Goal: Task Accomplishment & Management: Complete application form

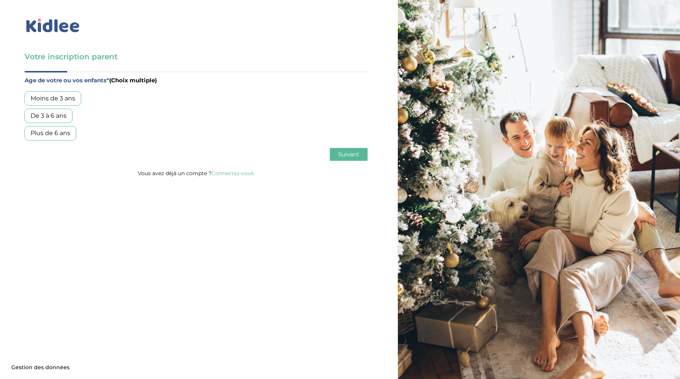
click at [38, 28] on img at bounding box center [53, 25] width 57 height 17
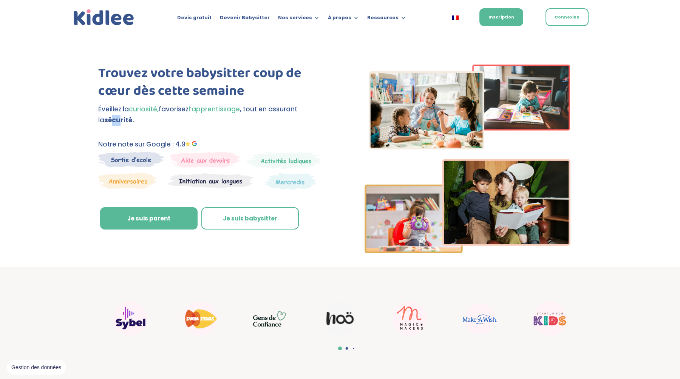
drag, startPoint x: 107, startPoint y: 116, endPoint x: 115, endPoint y: 126, distance: 13.2
click at [114, 125] on div "Trouvez votre babysitter coup de cœur dès cette semaine Éveillez la curiosité, …" at bounding box center [212, 154] width 228 height 178
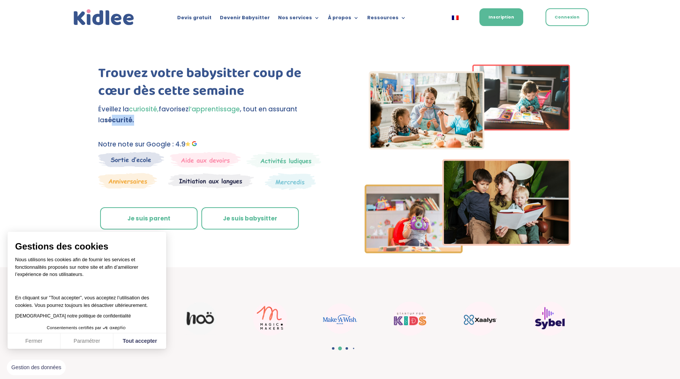
click at [172, 216] on link "Je suis parent" at bounding box center [148, 218] width 97 height 23
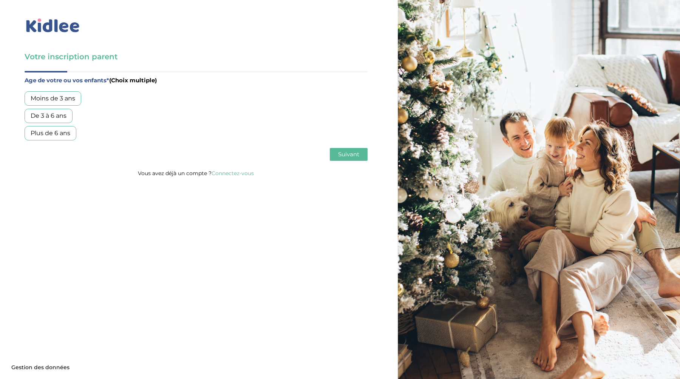
click at [45, 119] on div "De 3 à 6 ans" at bounding box center [49, 116] width 48 height 14
click at [347, 155] on span "Suivant" at bounding box center [348, 154] width 21 height 7
click at [60, 106] on div "Garde régulière Garde ponctuelle" at bounding box center [196, 107] width 343 height 32
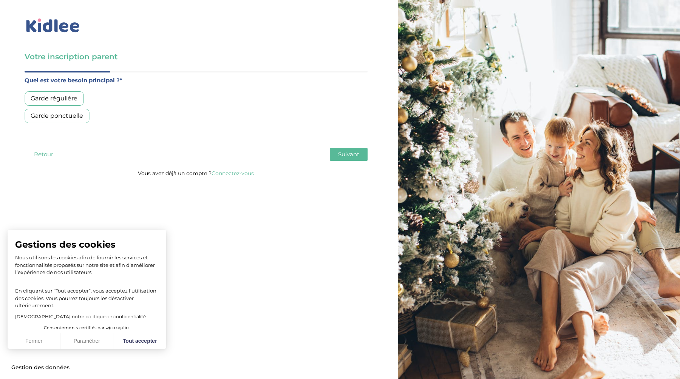
click at [68, 103] on div "Garde régulière" at bounding box center [54, 98] width 59 height 14
click at [348, 156] on span "Suivant" at bounding box center [348, 154] width 21 height 7
click at [58, 119] on div "Entre 30 et 50h/mois" at bounding box center [63, 116] width 76 height 14
click at [348, 154] on span "Suivant" at bounding box center [348, 154] width 21 height 7
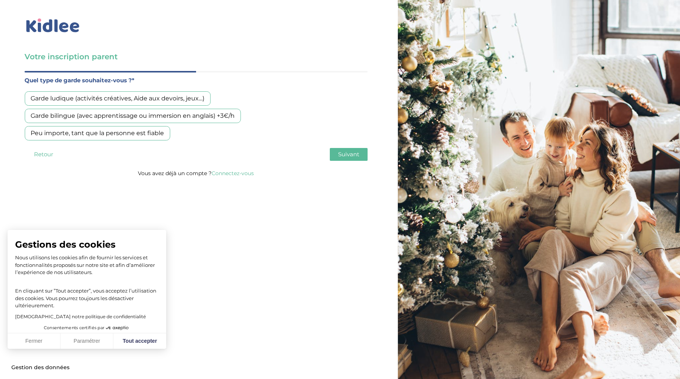
click at [73, 117] on div "Garde bilingue (avec apprentissage ou immersion en anglais) +3€/h" at bounding box center [133, 116] width 216 height 14
click at [71, 136] on div "Peu importe, tant que la personne est fiable" at bounding box center [97, 133] width 145 height 14
click at [80, 117] on div "Garde bilingue (avec apprentissage ou immersion en anglais) +3€/h" at bounding box center [133, 116] width 216 height 14
click at [110, 136] on div "Peu importe, tant que la personne est fiable" at bounding box center [97, 133] width 145 height 14
click at [174, 117] on div "Garde bilingue (avec apprentissage ou immersion en anglais) +3€/h" at bounding box center [133, 116] width 216 height 14
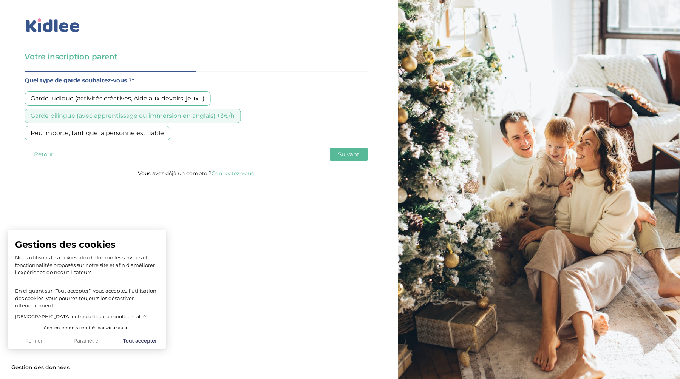
click at [358, 156] on span "Suivant" at bounding box center [348, 154] width 21 height 7
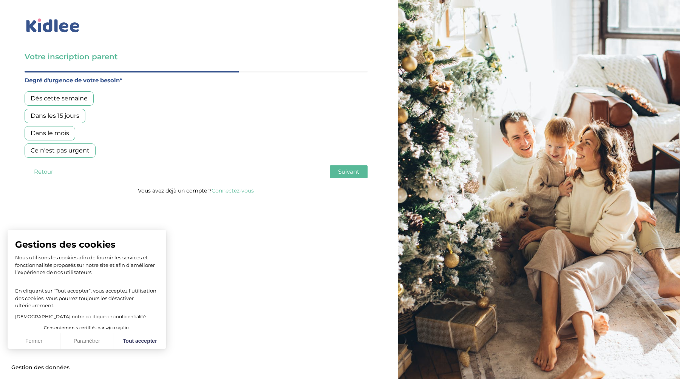
click at [39, 100] on div "Dès cette semaine" at bounding box center [59, 98] width 69 height 14
click at [363, 174] on button "Suivant" at bounding box center [349, 171] width 38 height 13
click at [69, 102] on div "Oui, via une agence" at bounding box center [60, 98] width 71 height 14
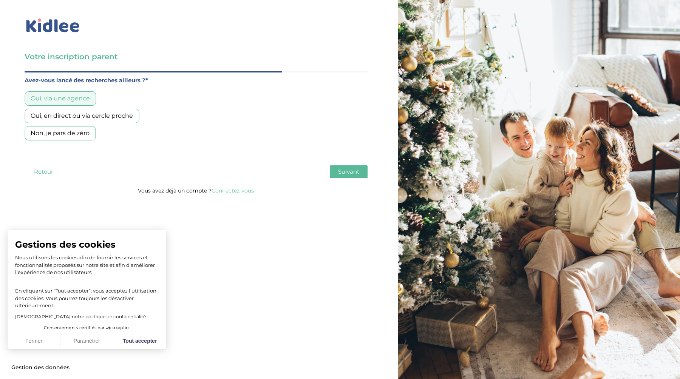
click at [355, 171] on span "Suivant" at bounding box center [348, 171] width 21 height 7
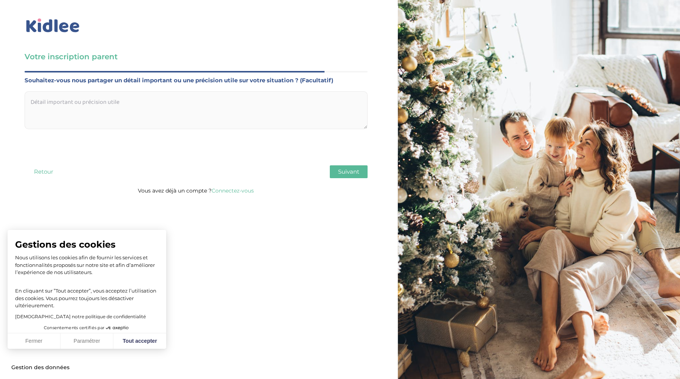
click at [120, 100] on textarea at bounding box center [196, 110] width 343 height 38
click at [356, 172] on span "Suivant" at bounding box center [348, 171] width 21 height 7
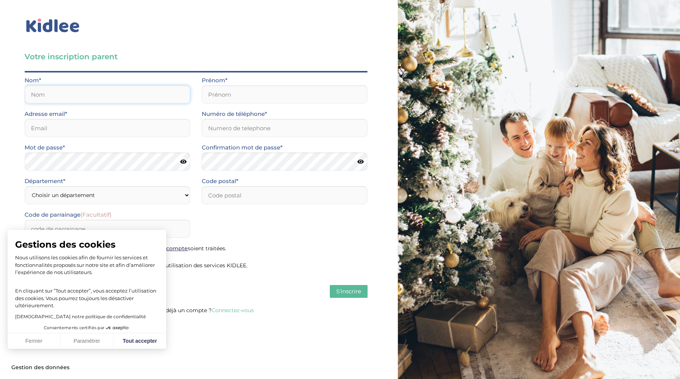
click at [109, 95] on input "text" at bounding box center [108, 94] width 166 height 18
click at [145, 345] on button "Tout accepter" at bounding box center [139, 341] width 53 height 16
checkbox input "true"
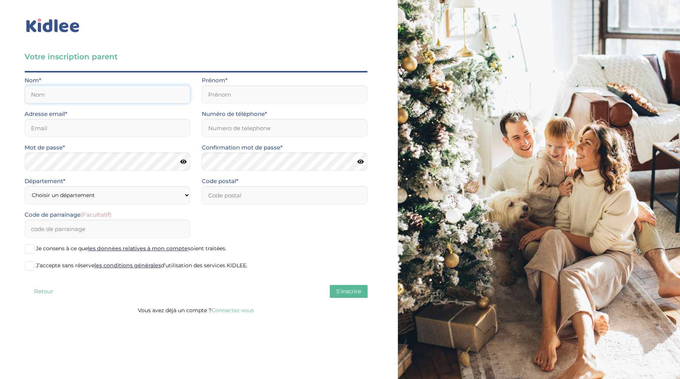
click at [78, 100] on input "text" at bounding box center [108, 94] width 166 height 18
type input "Ben"
click at [233, 89] on input "CHino" at bounding box center [285, 94] width 166 height 18
type input "Chino"
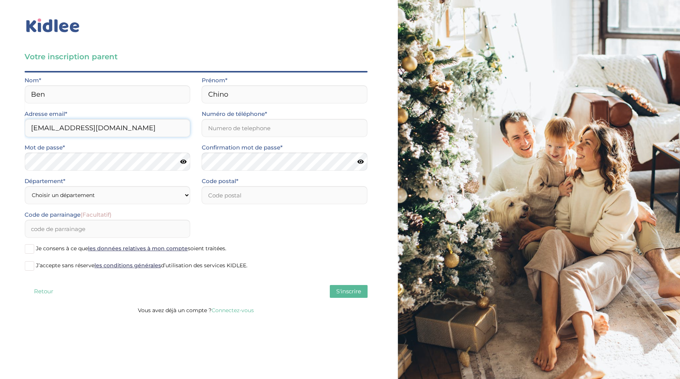
type input "[EMAIL_ADDRESS][DOMAIN_NAME]"
type input "0626271681"
click at [137, 197] on select "Choisir un département Paris (75) Hauts-de-Seine (92) Yvelines (78) Val-de-Marn…" at bounding box center [108, 195] width 166 height 18
select select "75"
click at [25, 186] on select "Choisir un département Paris (75) Hauts-de-Seine (92) Yvelines (78) Val-de-Marn…" at bounding box center [108, 195] width 166 height 18
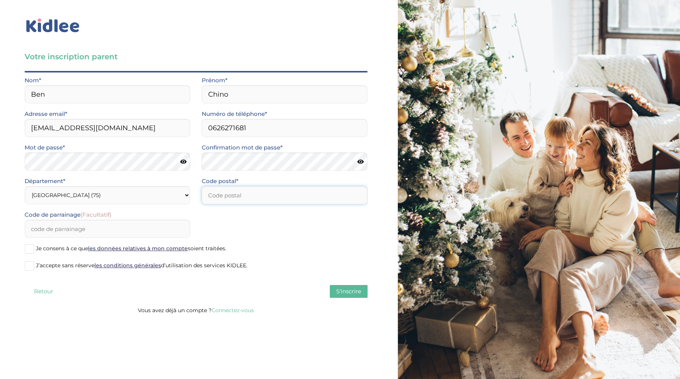
click at [231, 204] on input "number" at bounding box center [285, 195] width 166 height 18
type input "75006"
click at [38, 248] on span "Je consens à ce que les données relatives à mon compte soient traitées." at bounding box center [131, 248] width 190 height 7
click at [0, 0] on input "Je consens à ce que les données relatives à mon compte soient traitées." at bounding box center [0, 0] width 0 height 0
click at [34, 266] on label "J’accepte sans réserve les conditions générales d’utilisation des services KIDL…" at bounding box center [196, 265] width 343 height 11
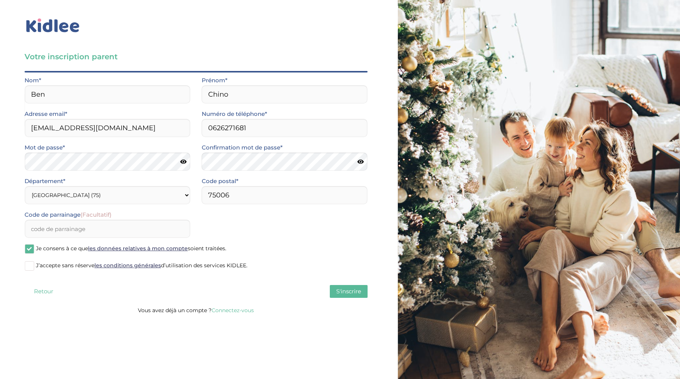
click at [0, 0] on input "J’accepte sans réserve les conditions générales d’utilisation des services KIDL…" at bounding box center [0, 0] width 0 height 0
click at [350, 292] on span "S'inscrire" at bounding box center [348, 291] width 25 height 7
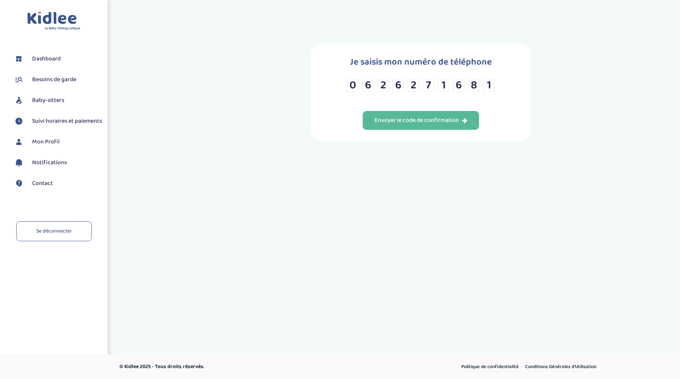
click at [457, 130] on div "Je saisis mon numéro de téléphone [PHONE_NUMBER] 8 1 Envoyer le code de confirm…" at bounding box center [421, 92] width 220 height 98
click at [462, 118] on icon "button" at bounding box center [464, 120] width 5 height 6
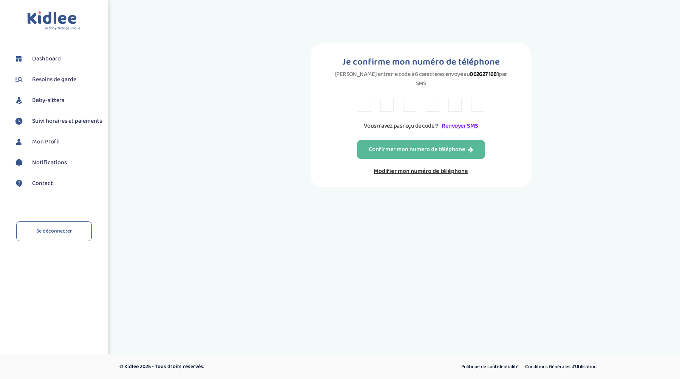
click at [362, 99] on input "text" at bounding box center [364, 105] width 13 height 14
type input "J"
type input "Y"
type input "D"
type input "F"
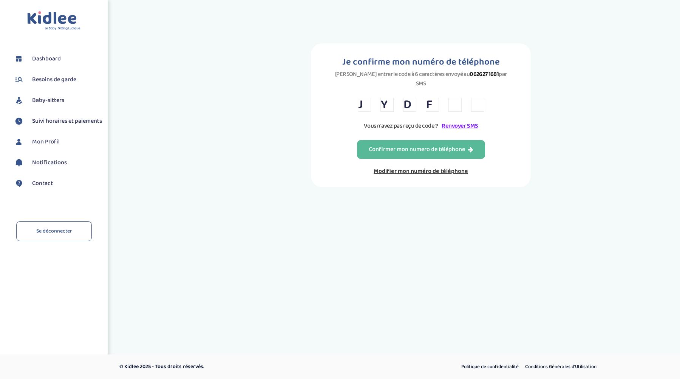
type input "C"
type input "R"
click at [412, 145] on div "Confirmer mon numero de téléphone" at bounding box center [420, 149] width 105 height 9
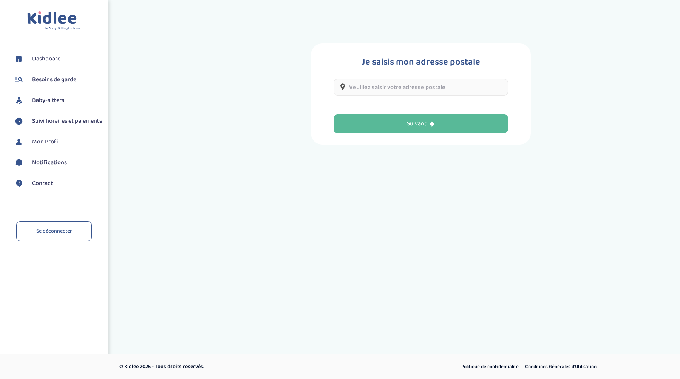
click at [381, 89] on input "text" at bounding box center [420, 87] width 174 height 17
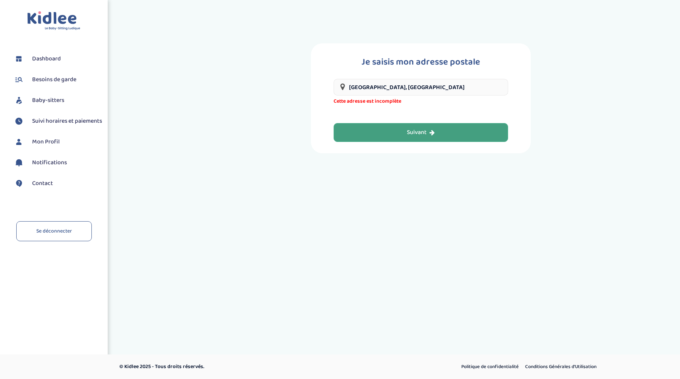
click at [385, 127] on button "Suivant" at bounding box center [420, 132] width 174 height 19
click at [408, 84] on input "75006 Paris, France" at bounding box center [420, 87] width 174 height 17
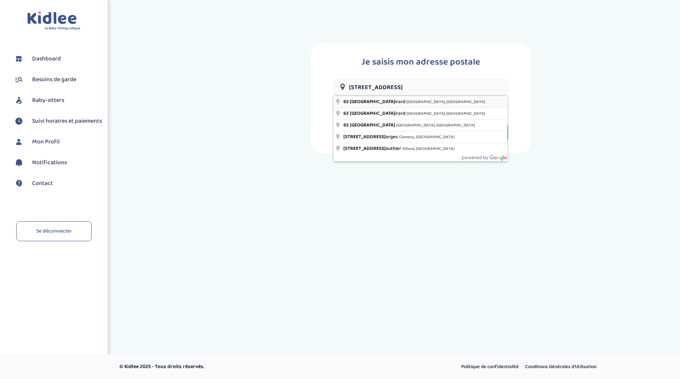
type input "63 Rue de Vaugirard, Paris, France"
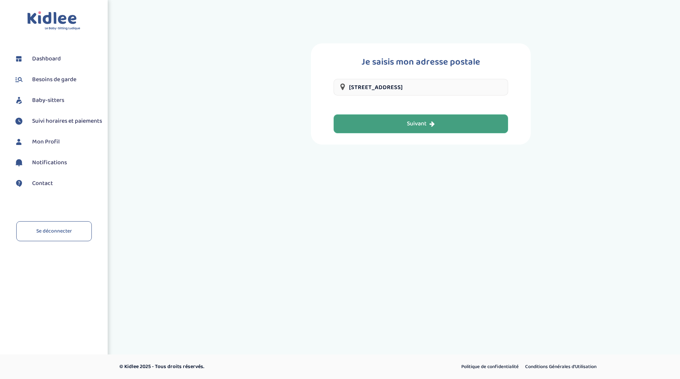
click at [390, 127] on button "Suivant" at bounding box center [420, 123] width 174 height 19
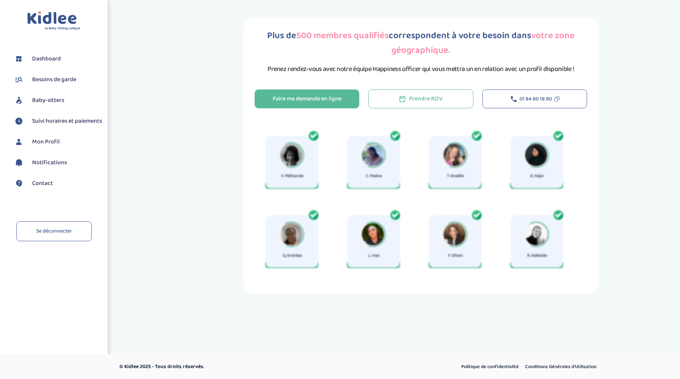
click at [300, 69] on p "Prenez rendez-vous avec notre équipe Happiness officer qui vous mettra un en re…" at bounding box center [420, 69] width 307 height 11
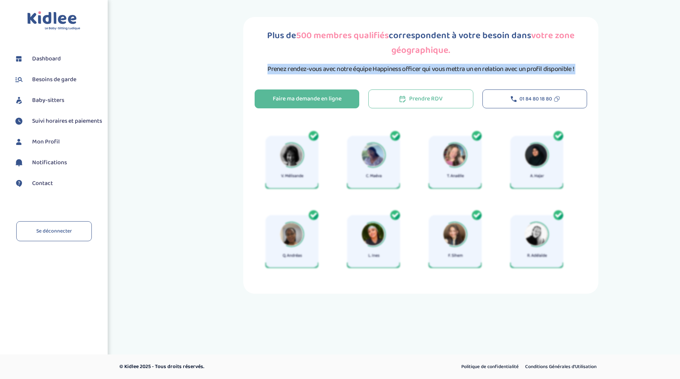
click at [300, 69] on p "Prenez rendez-vous avec notre équipe Happiness officer qui vous mettra un en re…" at bounding box center [420, 69] width 307 height 11
click at [299, 97] on div "Faire ma demande en ligne" at bounding box center [307, 99] width 69 height 9
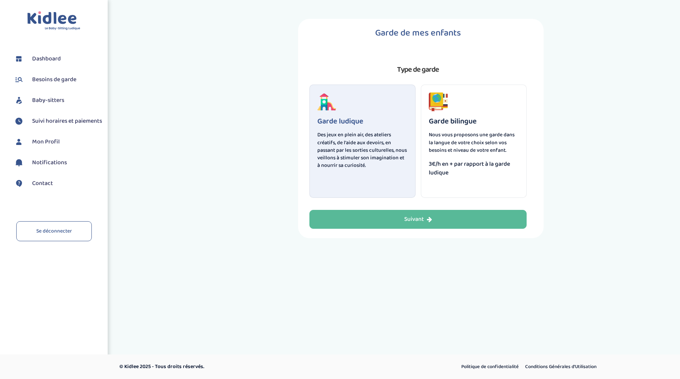
click at [469, 162] on span "3€/h en + par rapport à la garde ludique" at bounding box center [473, 168] width 90 height 17
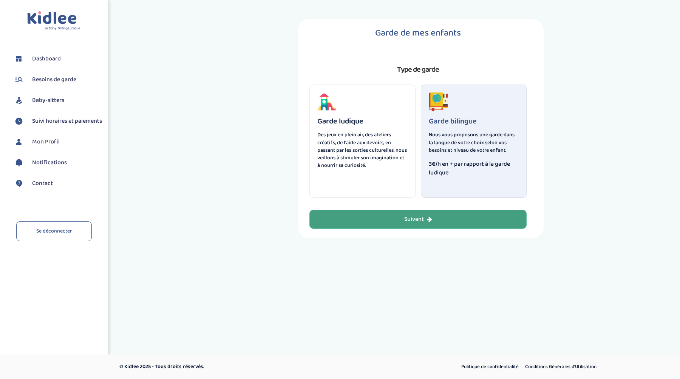
click at [399, 218] on button "Suivant" at bounding box center [417, 219] width 217 height 19
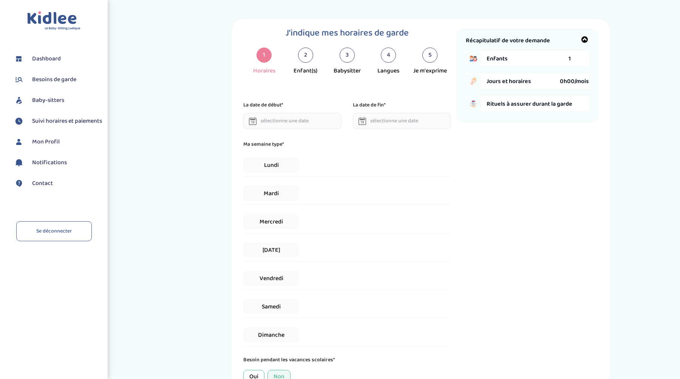
click at [283, 116] on input "text" at bounding box center [292, 121] width 98 height 16
click at [331, 133] on th at bounding box center [329, 138] width 11 height 12
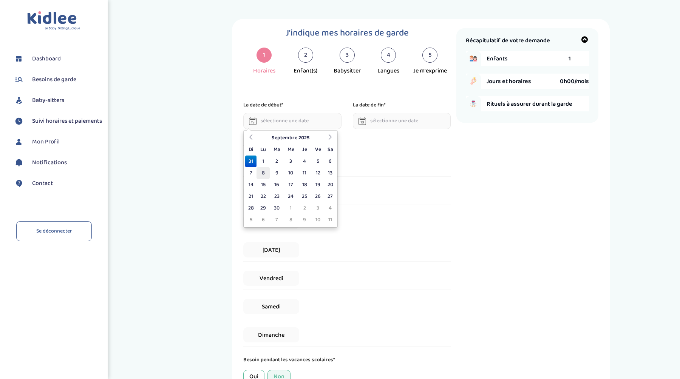
click at [264, 170] on td "8" at bounding box center [262, 173] width 13 height 12
type input "[DATE]"
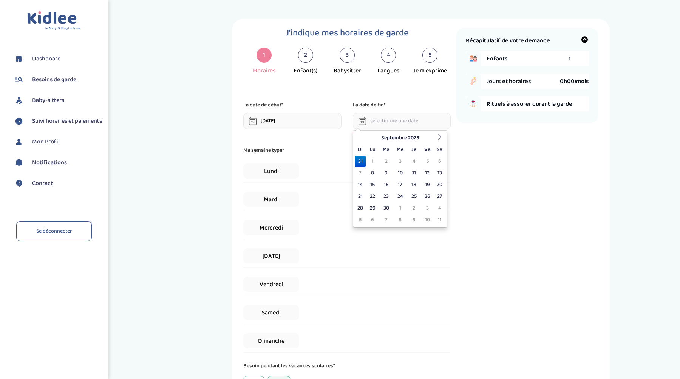
click at [393, 123] on input "text" at bounding box center [402, 121] width 98 height 16
click at [440, 134] on icon at bounding box center [439, 136] width 5 height 5
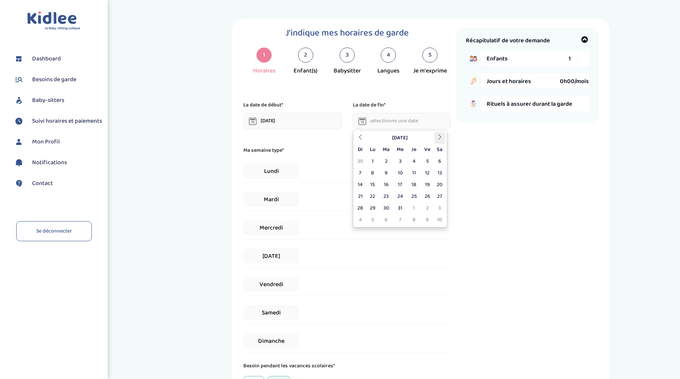
click at [440, 134] on icon at bounding box center [439, 136] width 5 height 5
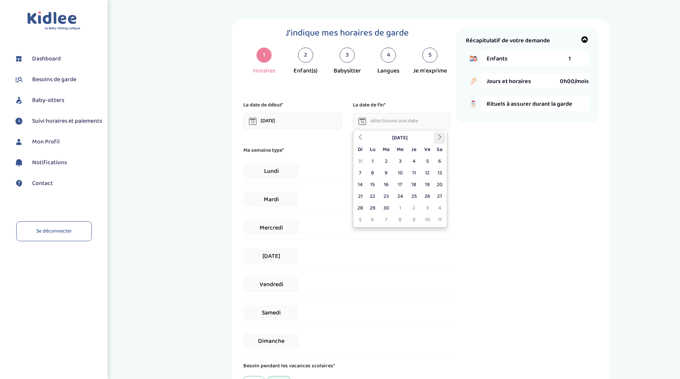
click at [440, 134] on icon at bounding box center [439, 136] width 5 height 5
click at [364, 136] on th at bounding box center [360, 138] width 11 height 12
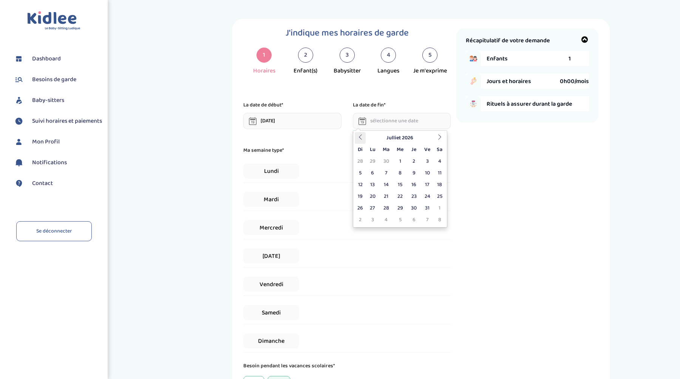
click at [356, 139] on th at bounding box center [360, 138] width 11 height 12
click at [420, 193] on td "26" at bounding box center [426, 197] width 13 height 12
type input "26-06-2026"
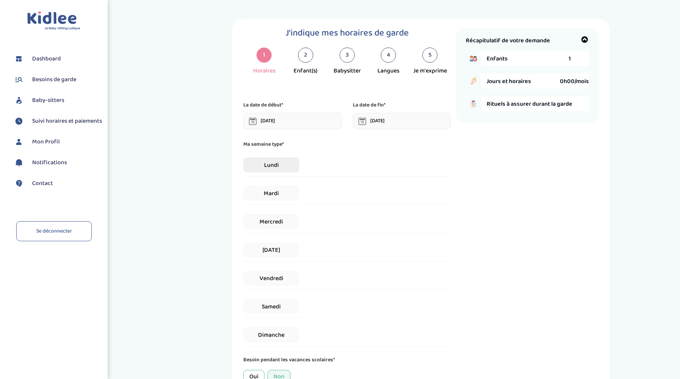
click at [266, 165] on span "Lundi" at bounding box center [271, 164] width 56 height 15
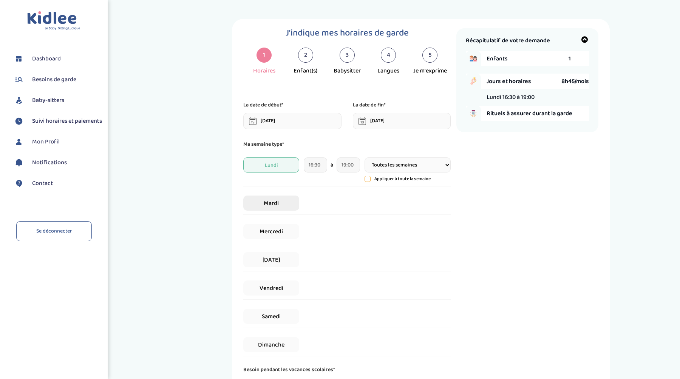
click at [287, 205] on span "Mardi" at bounding box center [271, 203] width 56 height 15
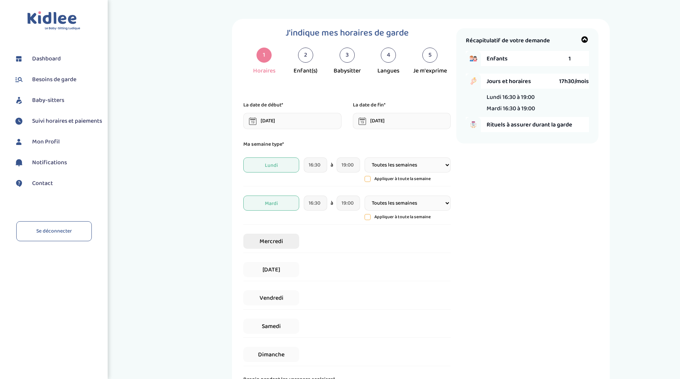
click at [276, 239] on span "Mercredi" at bounding box center [271, 241] width 56 height 15
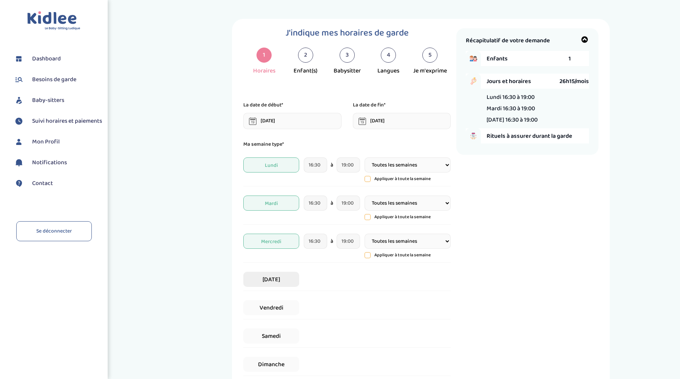
click at [266, 282] on span "Jeudi" at bounding box center [271, 279] width 56 height 15
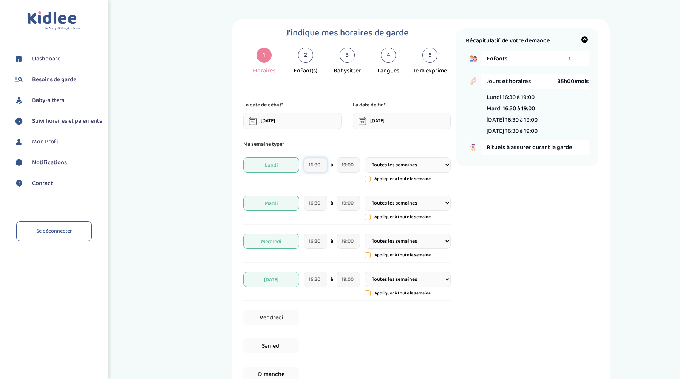
click at [323, 165] on input "16:30" at bounding box center [315, 164] width 23 height 15
click at [316, 168] on input "16:30" at bounding box center [315, 164] width 23 height 15
type input "15:15"
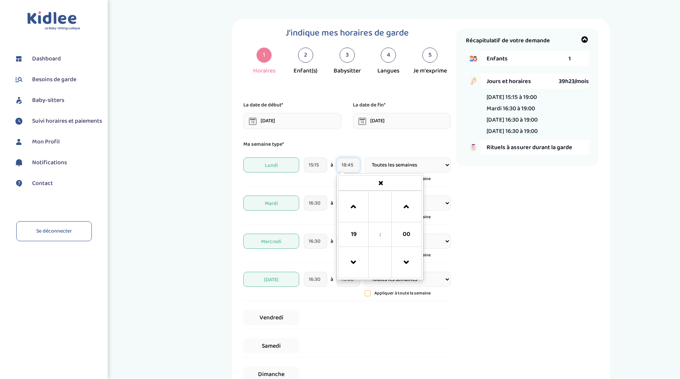
type input "18:45"
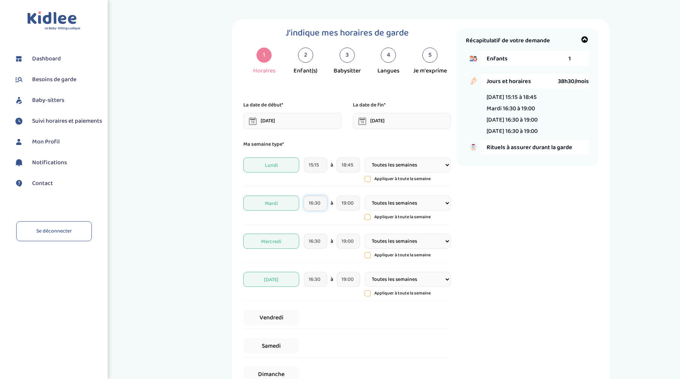
click at [313, 207] on input "16:30" at bounding box center [315, 203] width 23 height 15
click at [516, 188] on div "Récapitulatif de votre demande Enfants 1 Jours et horaires 38h30/mois Lundi 15:…" at bounding box center [527, 240] width 142 height 425
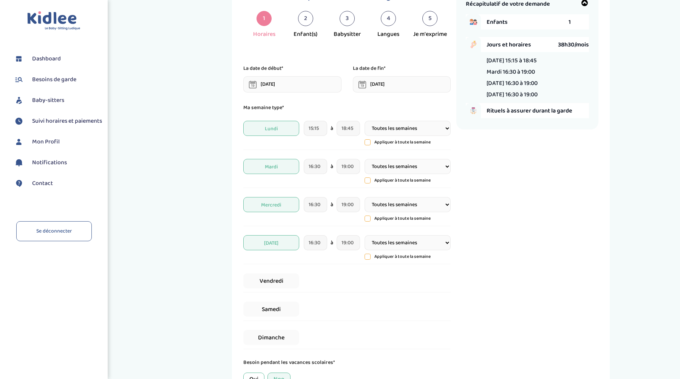
scroll to position [38, 0]
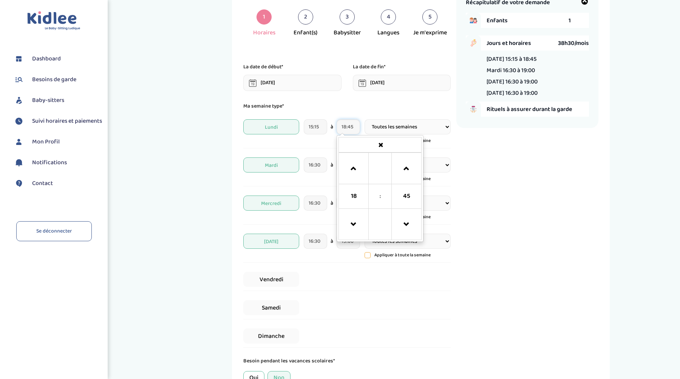
click at [348, 129] on input "18:45" at bounding box center [347, 126] width 23 height 15
click at [350, 102] on p "Ma semaine type*" at bounding box center [346, 106] width 207 height 8
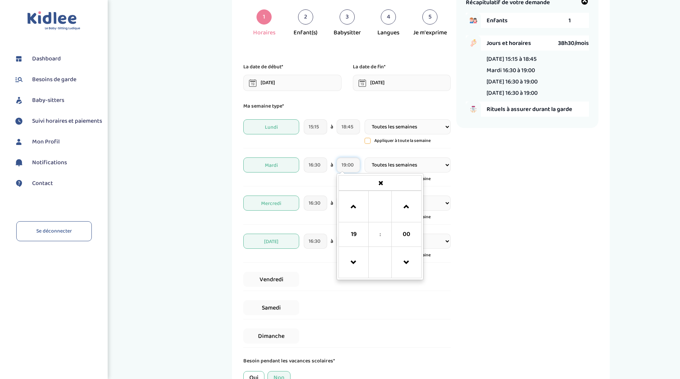
click at [349, 165] on input "19:00" at bounding box center [347, 164] width 23 height 15
paste input "8:45"
type input "18:45"
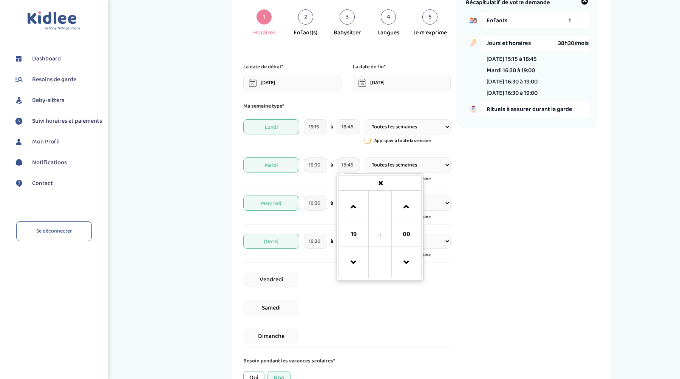
click at [351, 152] on div "Ma semaine type* Lundi 15:15 à 18:45 Toutes les semaines Toutes les 2 semaines …" at bounding box center [346, 225] width 207 height 246
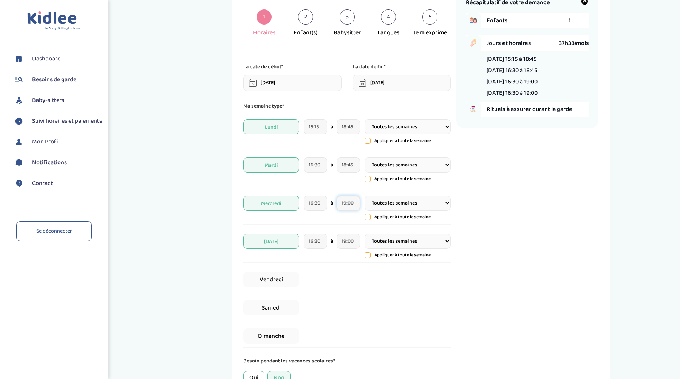
click at [350, 201] on input "19:00" at bounding box center [347, 203] width 23 height 15
paste input "8:45"
type input "18:45"
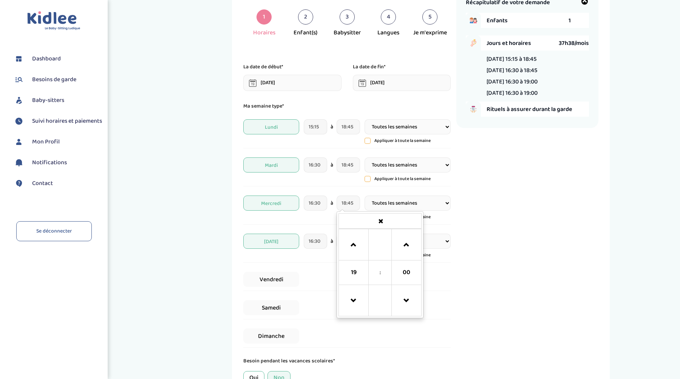
click at [325, 225] on div "Ma semaine type* Lundi 15:15 à 18:45 Toutes les semaines Toutes les 2 semaines …" at bounding box center [346, 225] width 207 height 246
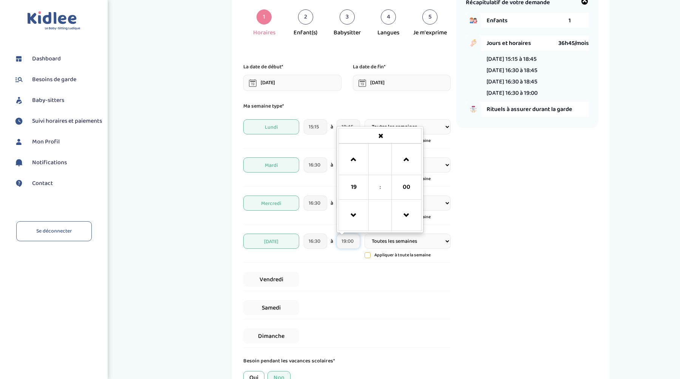
click at [348, 239] on input "19:00" at bounding box center [347, 241] width 23 height 15
paste input "8:45"
type input "18:45"
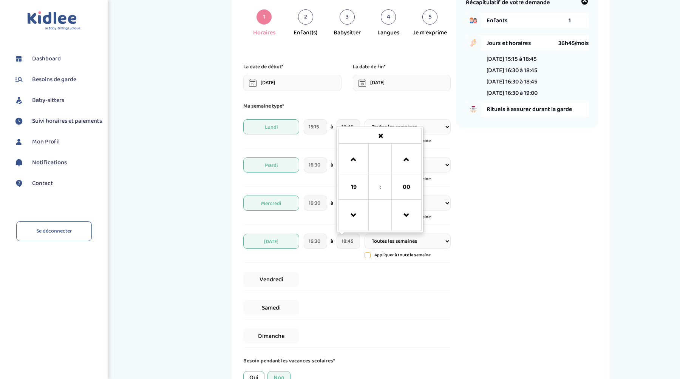
click at [464, 270] on div "Récapitulatif de votre demande Enfants 1 Jours et horaires 36h45/mois Lundi 15:…" at bounding box center [527, 202] width 142 height 425
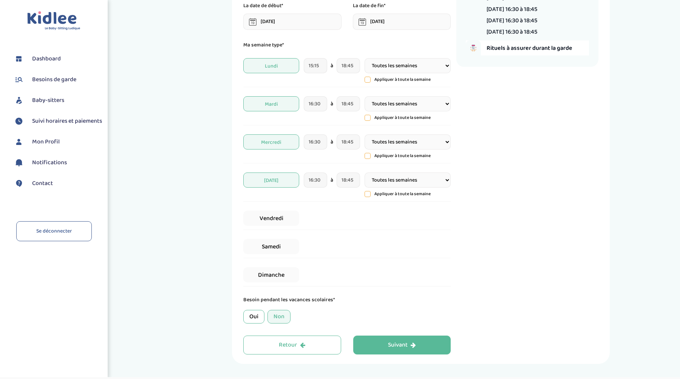
scroll to position [102, 0]
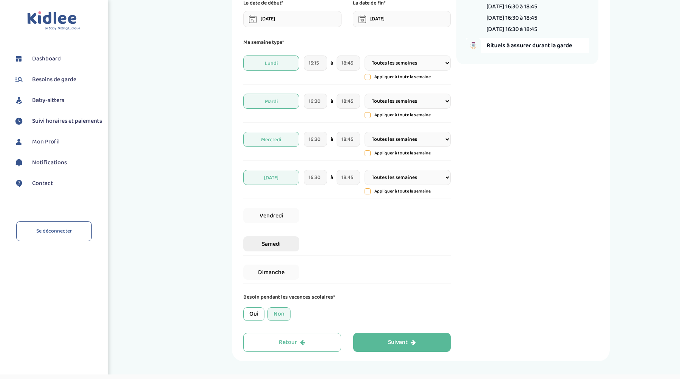
click at [279, 245] on span "Samedi" at bounding box center [271, 243] width 56 height 15
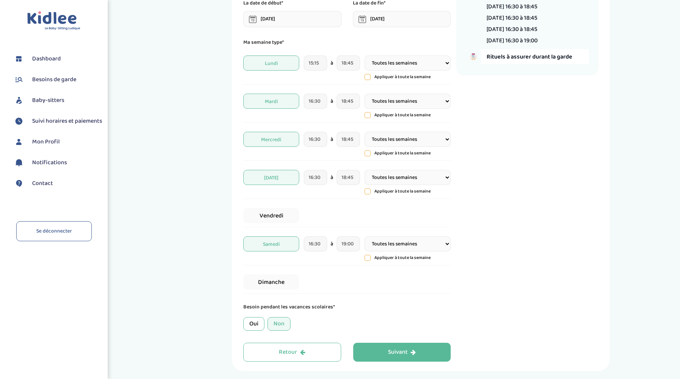
click at [407, 246] on select "Toutes les semaines Toutes les 2 semaines Tous les mois" at bounding box center [407, 243] width 86 height 15
click at [279, 244] on span "Samedi" at bounding box center [271, 243] width 56 height 15
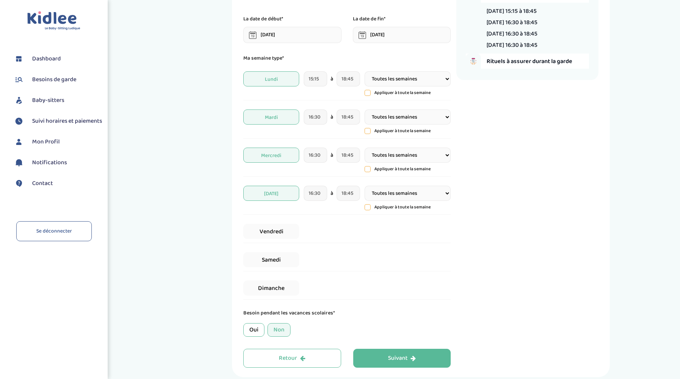
scroll to position [88, 0]
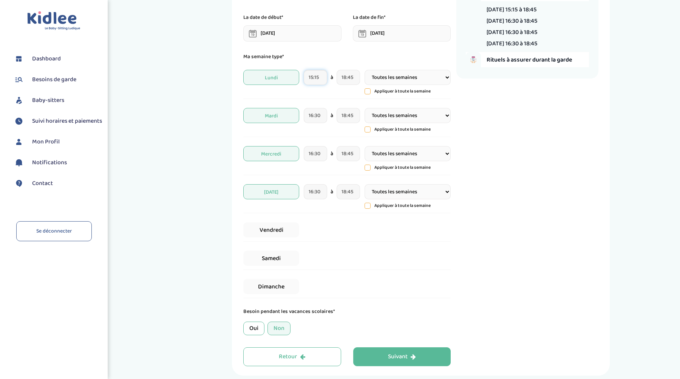
click at [312, 79] on input "15:15" at bounding box center [315, 77] width 23 height 15
type input "16:15"
click at [324, 65] on div "Ma semaine type* Lundi 16:15 15 : 15 00 01 02 03 04 05 06 07 08 09 10 11 12 13 …" at bounding box center [346, 175] width 207 height 246
click at [320, 116] on input "16:30" at bounding box center [315, 115] width 23 height 15
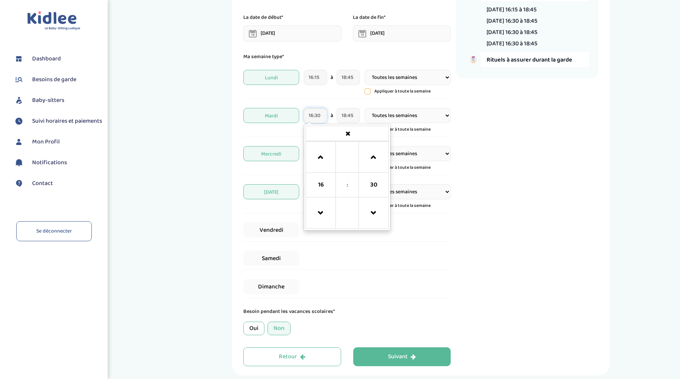
click at [320, 116] on input "16:30" at bounding box center [315, 115] width 23 height 15
paste input "15"
type input "16:15"
click at [298, 134] on div "Mardi 16:15 à 18:45 Toutes les semaines Toutes les 2 semaines Tous les mois App…" at bounding box center [346, 120] width 207 height 33
click at [312, 152] on input "16:30" at bounding box center [315, 153] width 23 height 15
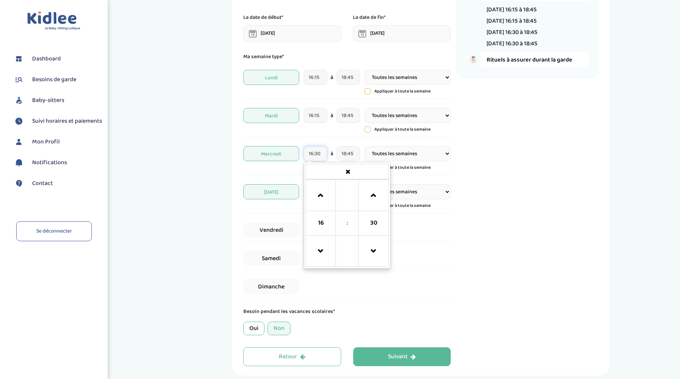
click at [312, 152] on input "16:30" at bounding box center [315, 153] width 23 height 15
click at [289, 174] on div "Mercredi 16:30 16 : 30 00 01 02 03 04 05 06 07 08 09 10 11 12 13 14 15 16 17 18…" at bounding box center [346, 158] width 207 height 33
click at [310, 189] on input "16:30" at bounding box center [315, 191] width 23 height 15
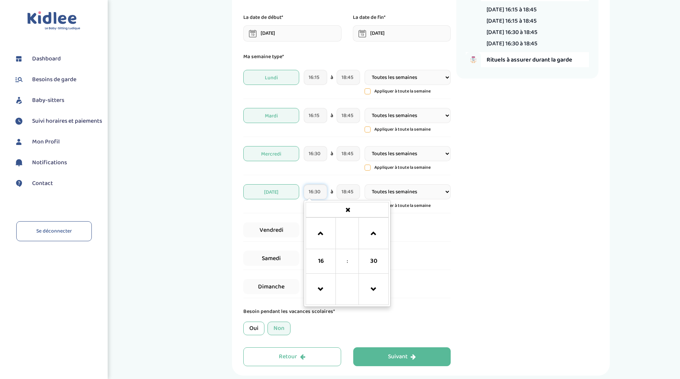
click at [310, 189] on input "16:30" at bounding box center [315, 191] width 23 height 15
paste input "15"
type input "16:45"
click at [539, 213] on div "Récapitulatif de votre demande Enfants 1 Jours et horaires 33h15/mois Lundi 16:…" at bounding box center [527, 153] width 142 height 425
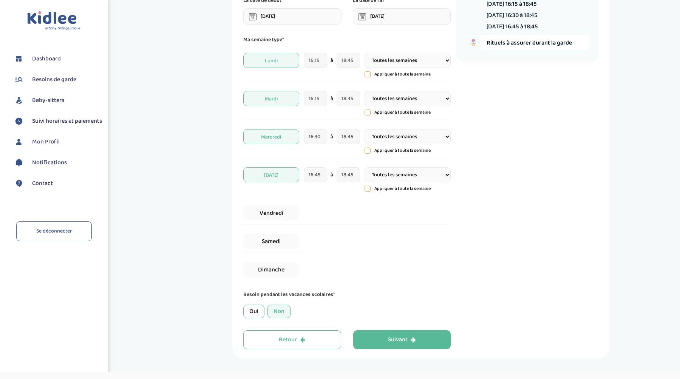
scroll to position [123, 0]
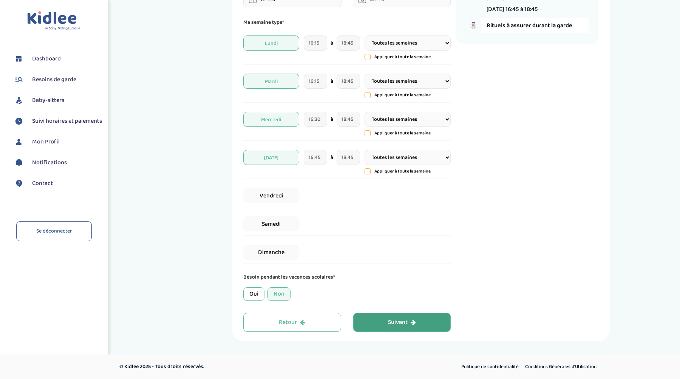
click at [426, 318] on button "Suivant" at bounding box center [402, 322] width 98 height 19
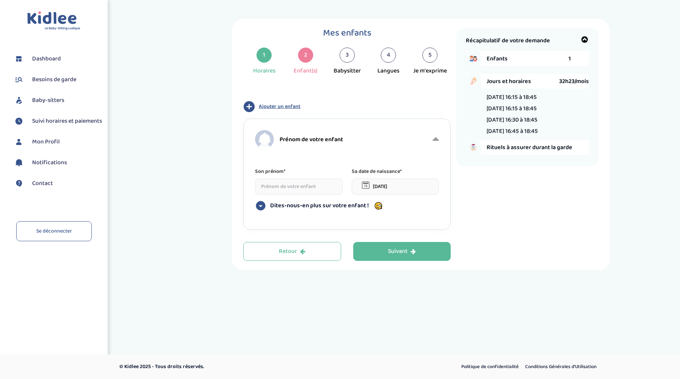
scroll to position [0, 0]
click at [314, 191] on input at bounding box center [299, 187] width 88 height 16
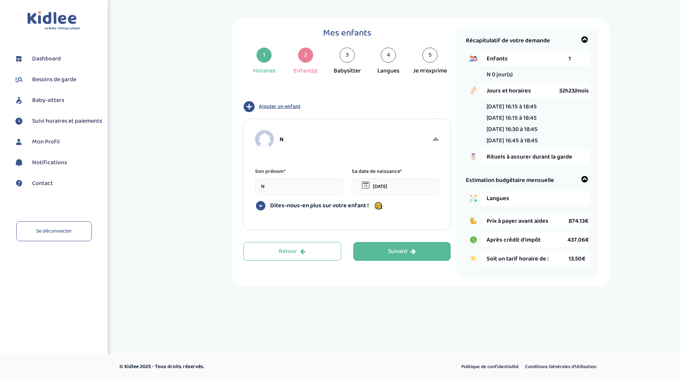
type input "N"
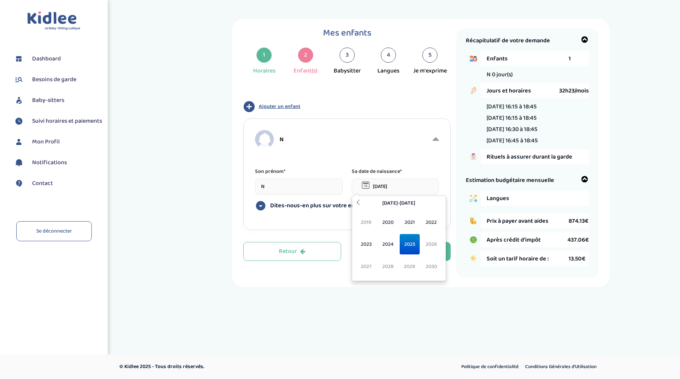
click at [400, 184] on input "31-08-2025" at bounding box center [395, 187] width 88 height 16
click at [390, 223] on span "2020" at bounding box center [388, 222] width 20 height 20
click at [188, 183] on div "Mes enfants 1 Horaires 2 Enfant(s) 3 Babysitter 4 Langues 5 Je m'exprime Type d…" at bounding box center [420, 153] width 507 height 268
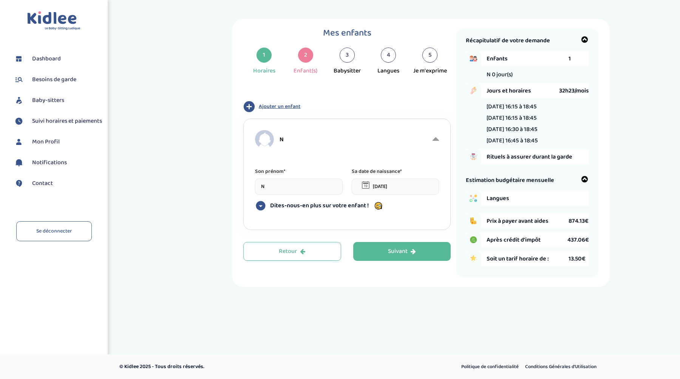
click at [294, 190] on input "N" at bounding box center [299, 187] width 88 height 16
click at [268, 203] on div "Dites-nous-en plus sur votre enfant !" at bounding box center [347, 205] width 184 height 11
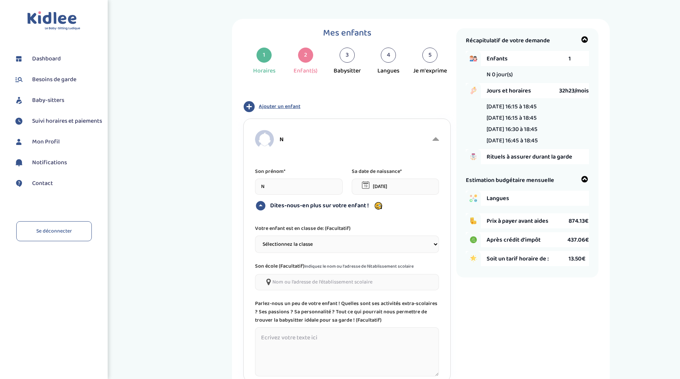
click at [268, 203] on div "Dites-nous-en plus sur votre enfant !" at bounding box center [347, 205] width 184 height 11
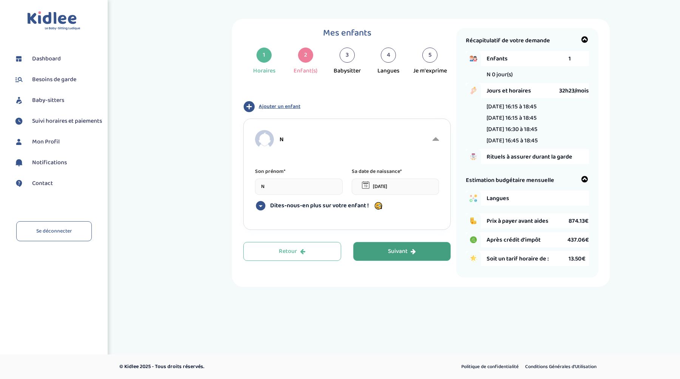
click at [390, 244] on button "Suivant" at bounding box center [402, 251] width 98 height 19
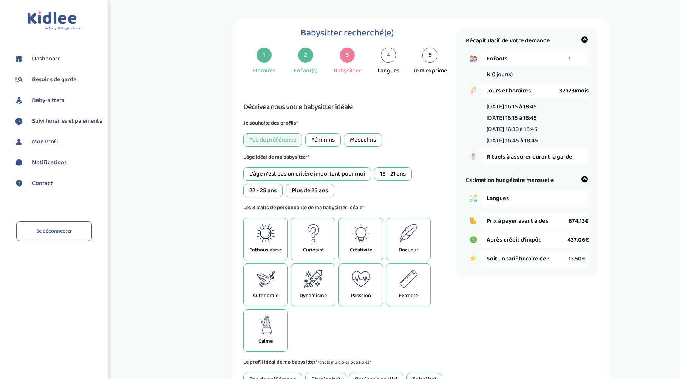
click at [320, 142] on div "Féminins" at bounding box center [322, 140] width 35 height 14
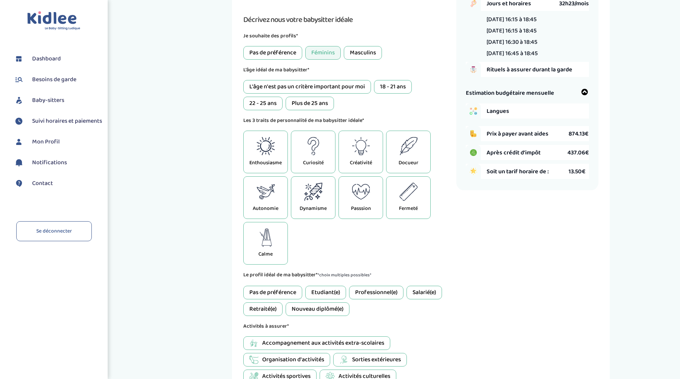
scroll to position [88, 0]
click at [282, 160] on div "Enthousiasme" at bounding box center [265, 151] width 45 height 43
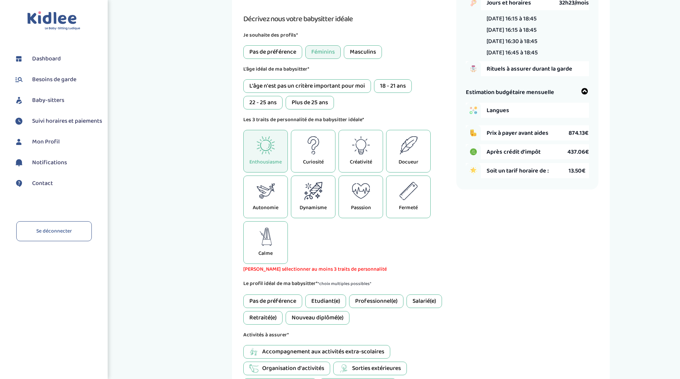
click at [402, 164] on p "Docueur" at bounding box center [408, 162] width 20 height 8
click at [277, 202] on div "Autonomie" at bounding box center [265, 197] width 45 height 43
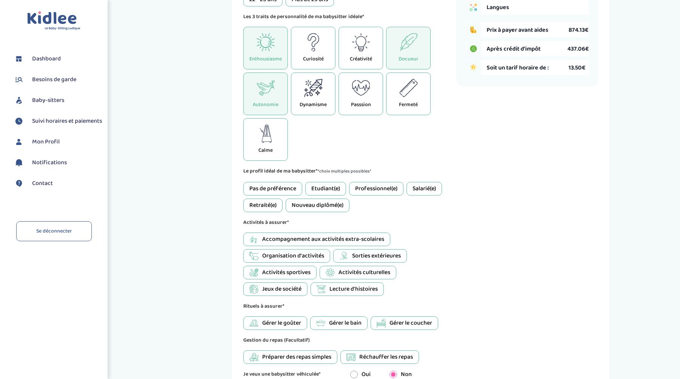
scroll to position [195, 0]
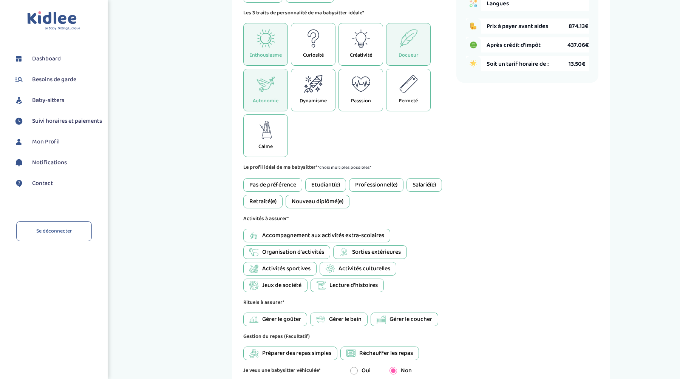
click at [286, 184] on div "Pas de préférence" at bounding box center [272, 185] width 59 height 14
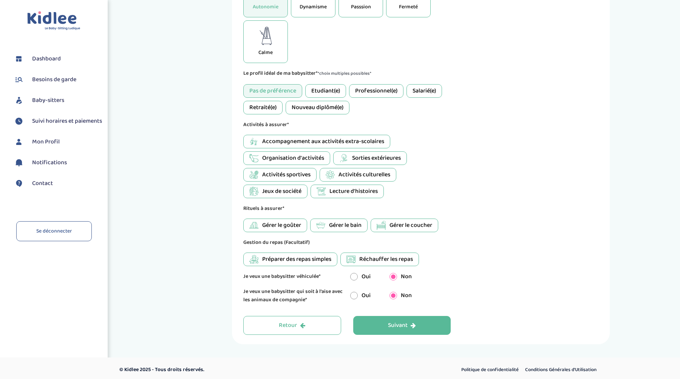
scroll to position [293, 0]
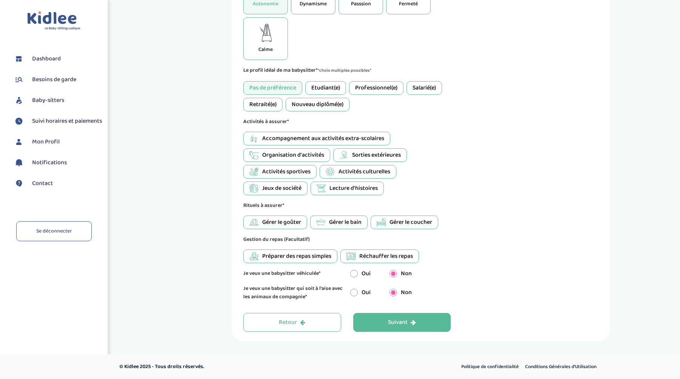
click at [283, 219] on span "Gérer le goûter" at bounding box center [281, 222] width 39 height 9
click at [361, 320] on button "Suivant" at bounding box center [402, 322] width 98 height 19
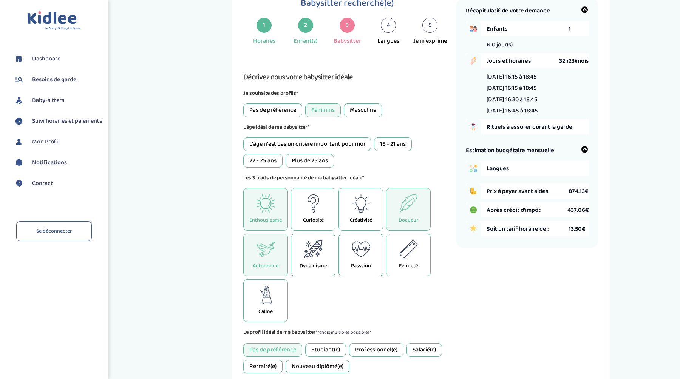
scroll to position [28, 0]
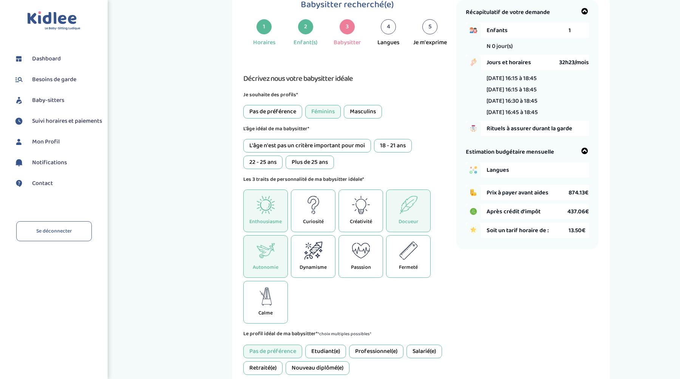
click at [337, 147] on div "L'âge n'est pas un critère important pour moi" at bounding box center [307, 146] width 128 height 14
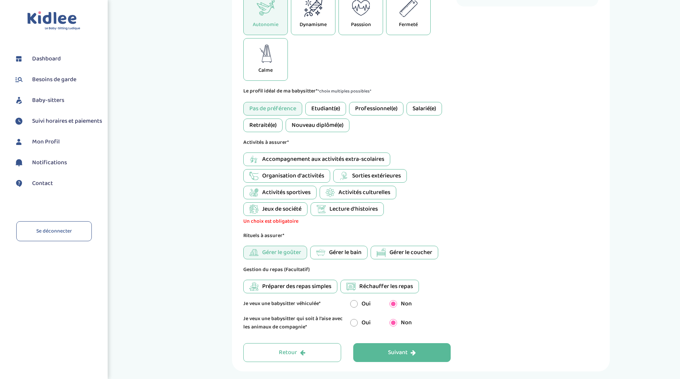
scroll to position [303, 0]
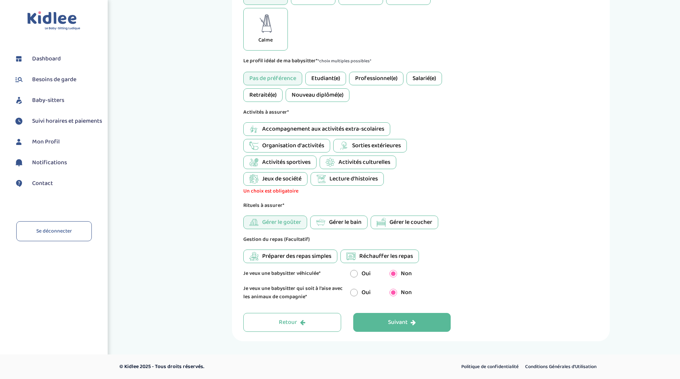
click at [290, 133] on span "Accompagnement aux activités extra-scolaires" at bounding box center [323, 129] width 122 height 9
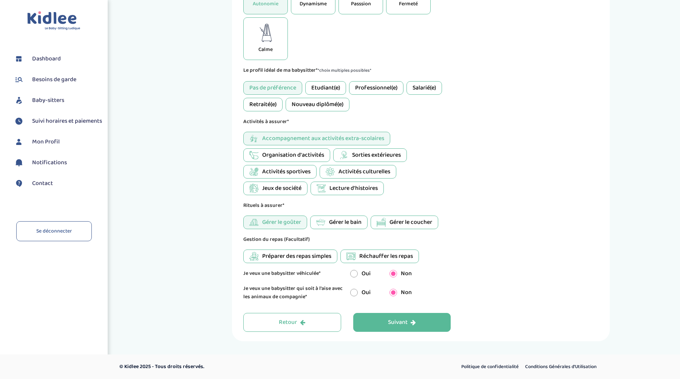
scroll to position [293, 0]
click at [289, 152] on span "Organisation d'activités" at bounding box center [293, 155] width 62 height 9
click at [337, 160] on div "Sorties extérieures" at bounding box center [370, 155] width 74 height 14
click at [396, 321] on div "Suivant" at bounding box center [402, 322] width 28 height 9
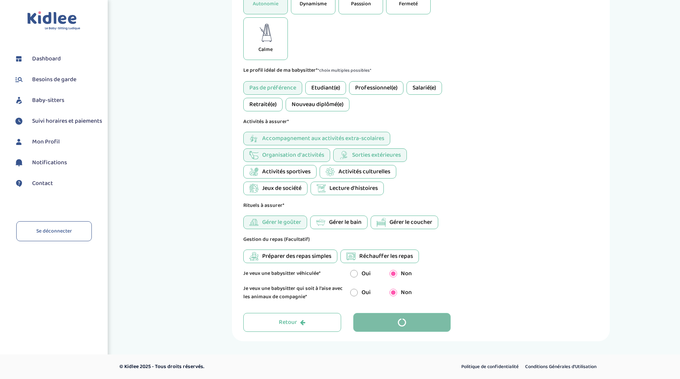
scroll to position [0, 0]
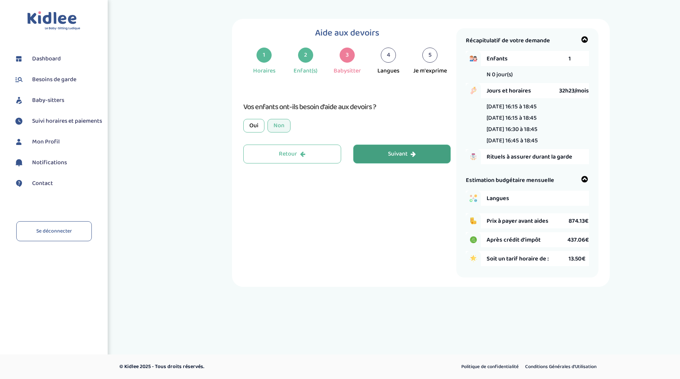
click at [399, 156] on div "Suivant" at bounding box center [402, 154] width 28 height 9
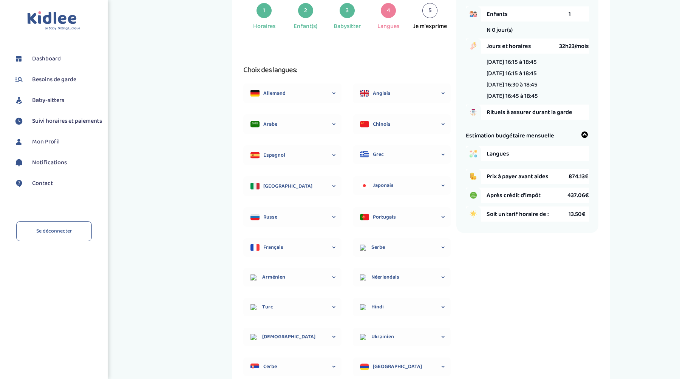
scroll to position [48, 0]
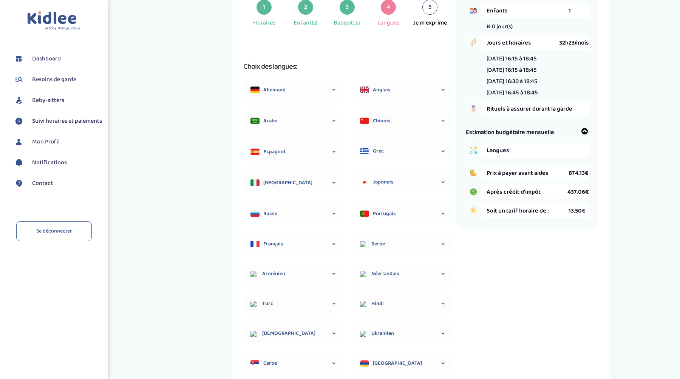
click at [368, 93] on img at bounding box center [364, 89] width 9 height 9
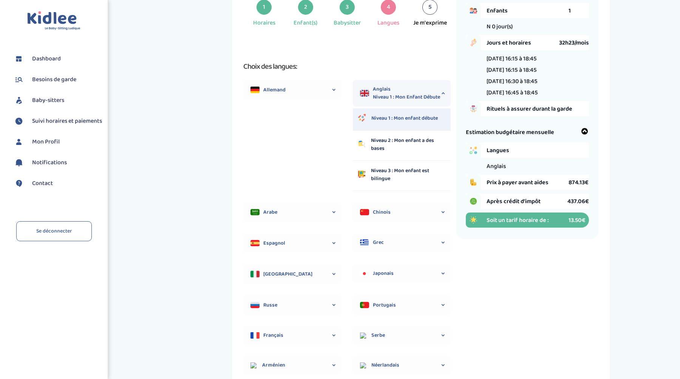
click at [372, 178] on p "Niveau 3 : Mon enfant est bilingue" at bounding box center [408, 175] width 75 height 16
select select "6"
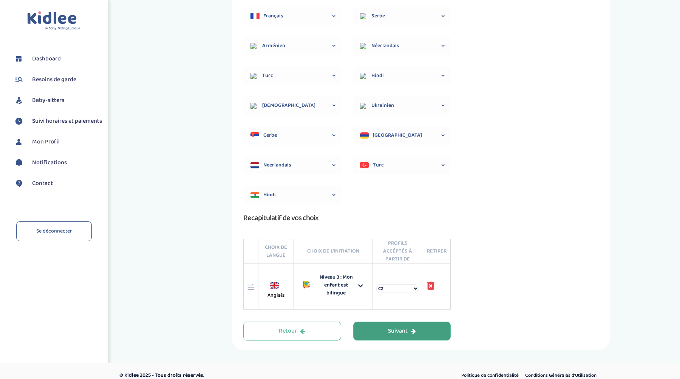
scroll to position [301, 0]
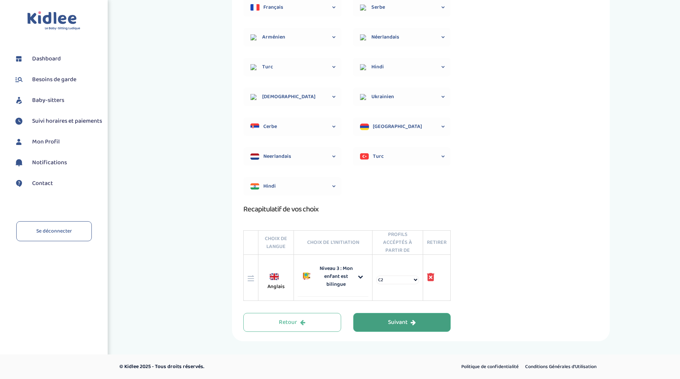
click at [390, 280] on select "C2 Langue maternelle" at bounding box center [397, 280] width 43 height 9
click at [402, 320] on div "Suivant" at bounding box center [402, 322] width 28 height 9
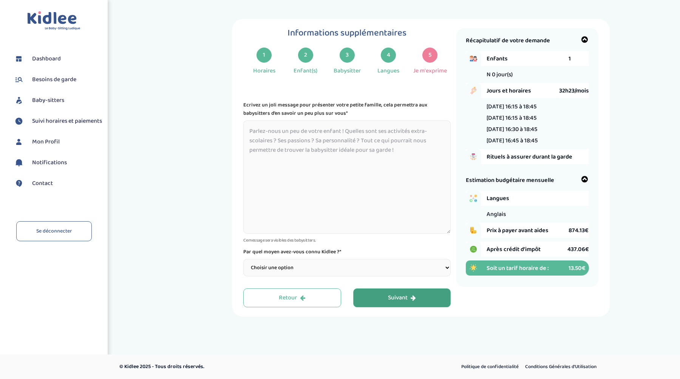
scroll to position [0, 0]
click at [395, 203] on textarea at bounding box center [346, 176] width 207 height 113
click at [381, 191] on textarea at bounding box center [346, 176] width 207 height 113
click at [350, 270] on select "Choisir une option Bouche à Oreille Google Plateforme Gens de confiance Faceboo…" at bounding box center [346, 267] width 207 height 17
select select "3"
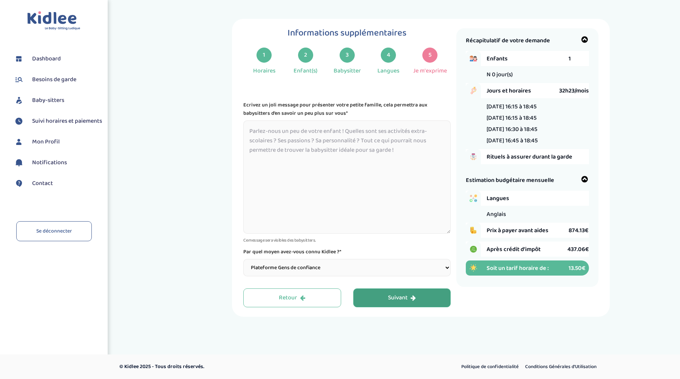
click at [243, 260] on select "Choisir une option Bouche à Oreille Google Plateforme Gens de confiance Faceboo…" at bounding box center [346, 267] width 207 height 17
click at [290, 181] on textarea at bounding box center [346, 176] width 207 height 113
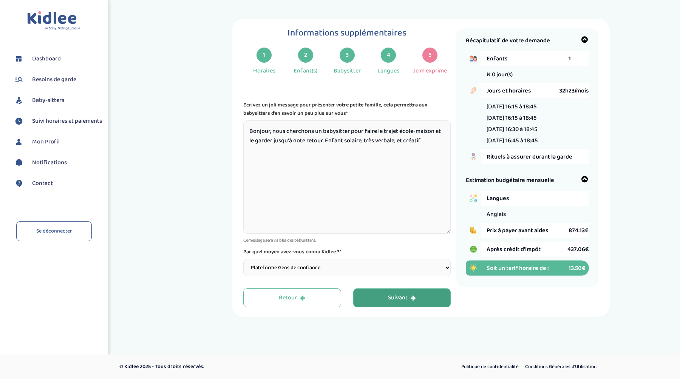
click at [396, 144] on textarea "Bonjour, nous cherchons un babysitter pour faire le trajet école-maison et le g…" at bounding box center [346, 176] width 207 height 113
click at [423, 139] on textarea "Bonjour, nous cherchons un babysitter pour faire le trajet école-maison et le g…" at bounding box center [346, 176] width 207 height 113
click at [365, 143] on textarea "Bonjour, nous cherchons un babysitter pour faire le trajet école-maison et le g…" at bounding box center [346, 176] width 207 height 113
click at [425, 144] on textarea "Bonjour, nous cherchons un babysitter pour faire le trajet école-maison et le g…" at bounding box center [346, 176] width 207 height 113
click at [435, 132] on textarea "Bonjour, nous cherchons un babysitter pour faire le trajet école-maison et le g…" at bounding box center [346, 176] width 207 height 113
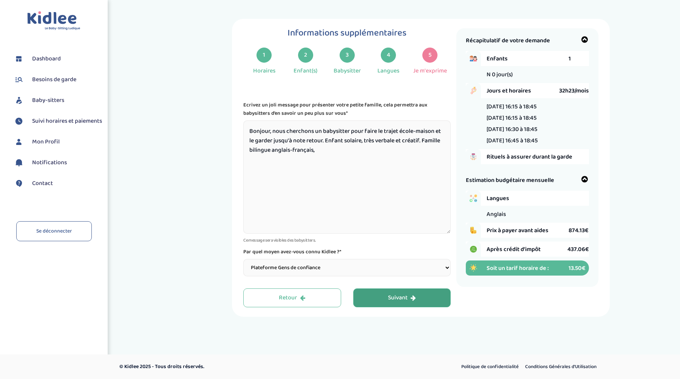
click at [329, 151] on textarea "Bonjour, nous cherchons un babysitter pour faire le trajet école-maison et le g…" at bounding box center [346, 176] width 207 height 113
click at [434, 132] on textarea "Bonjour, nous cherchons un babysitter pour faire le trajet école-maison et le g…" at bounding box center [346, 176] width 207 height 113
click at [435, 131] on textarea "Bonjour, nous cherchons un babysitter pour faire le trajet école-maison et le g…" at bounding box center [346, 176] width 207 height 113
click at [359, 150] on textarea "Bonjour, nous cherchons un babysitter pour faire le trajet école-maison (15->6)…" at bounding box center [346, 176] width 207 height 113
click at [281, 141] on textarea "Bonjour, nous cherchons un babysitter pour faire le trajet école-maison (15->6)…" at bounding box center [346, 176] width 207 height 113
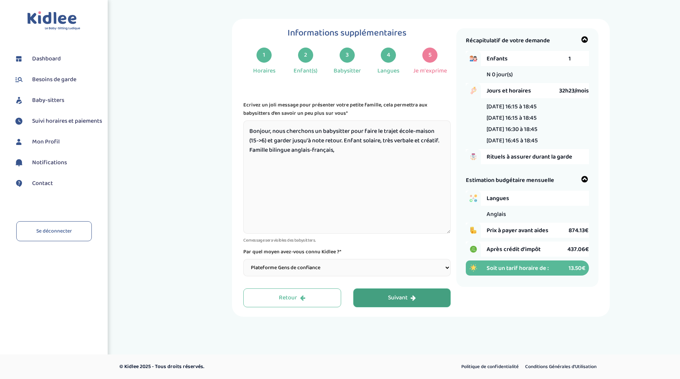
click at [292, 139] on textarea "Bonjour, nous cherchons un babysitter pour faire le trajet école-maison (15->6)…" at bounding box center [346, 176] width 207 height 113
click at [392, 153] on textarea "Bonjour, nous cherchons un babysitter pour faire le trajet école-maison (15->6)…" at bounding box center [346, 176] width 207 height 113
click at [264, 143] on textarea "Bonjour, nous cherchons un babysitter pour faire le trajet école-maison (15->6)…" at bounding box center [346, 176] width 207 height 113
click at [256, 140] on textarea "Bonjour, nous cherchons un babysitter pour faire le trajet école-maison (15->6è…" at bounding box center [346, 176] width 207 height 113
click at [430, 150] on textarea "Bonjour, nous cherchons un babysitter pour faire le trajet école-maison (15ème-…" at bounding box center [346, 176] width 207 height 113
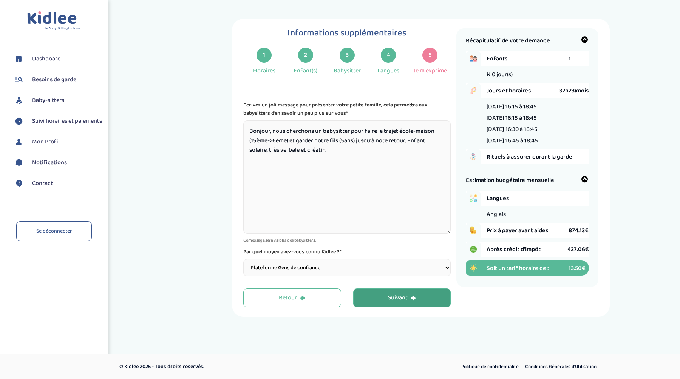
click at [554, 160] on span "Rituels à assurer durant la garde" at bounding box center [537, 156] width 102 height 9
click at [551, 157] on span "Rituels à assurer durant la garde" at bounding box center [537, 156] width 102 height 9
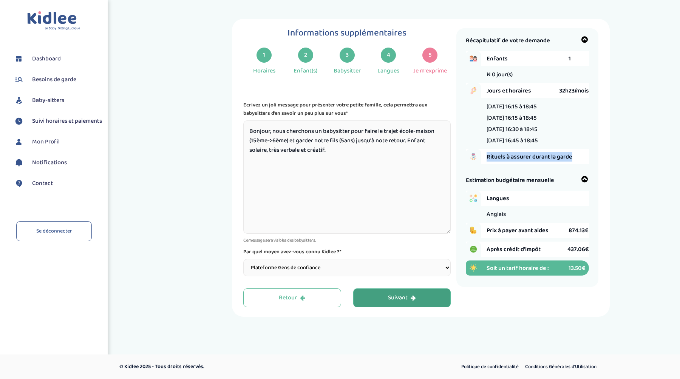
click at [551, 157] on span "Rituels à assurer durant la garde" at bounding box center [537, 156] width 102 height 9
click at [334, 152] on textarea "Bonjour, nous cherchons un babysitter pour faire le trajet école-maison (15ème-…" at bounding box center [346, 176] width 207 height 113
click at [324, 153] on textarea "Bonjour, nous cherchons un babysitter pour faire le trajet école-maison (15ème-…" at bounding box center [346, 176] width 207 height 113
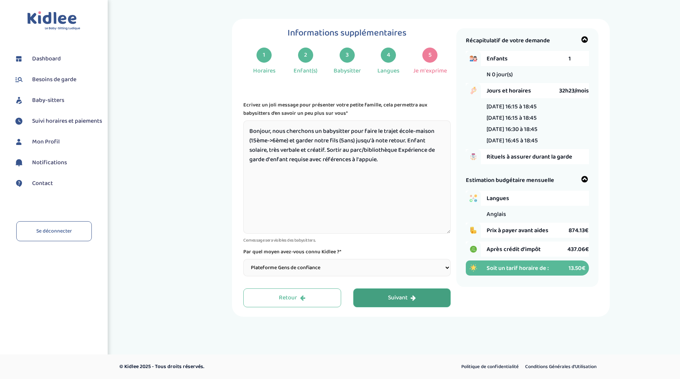
click at [340, 153] on textarea "Bonjour, nous cherchons un babysitter pour faire le trajet école-maison (15ème-…" at bounding box center [346, 176] width 207 height 113
click at [402, 153] on textarea "Bonjour, nous cherchons un babysitter pour faire le trajet école-maison (15ème-…" at bounding box center [346, 176] width 207 height 113
click at [301, 151] on textarea "Bonjour, nous cherchons un babysitter pour faire le trajet école-maison (15ème-…" at bounding box center [346, 176] width 207 height 113
type textarea "Bonjour, nous cherchons un babysitter pour faire le trajet école-maison (15ème-…"
click at [410, 310] on div "Informations supplémentaires 1 Horaires 2 Enfant(s) 3 Babysitter 4 Langues 5 Je…" at bounding box center [421, 168] width 378 height 298
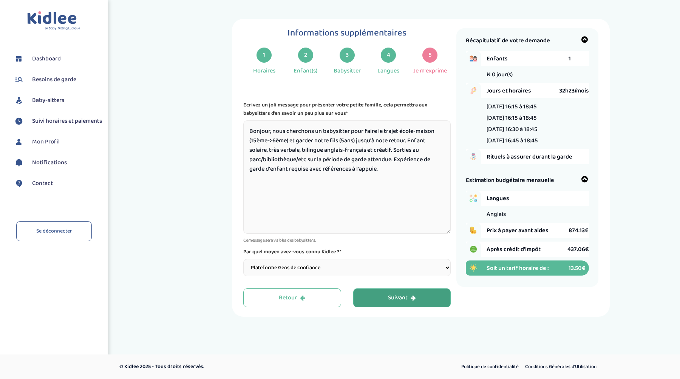
click at [406, 301] on div "Suivant" at bounding box center [402, 298] width 28 height 9
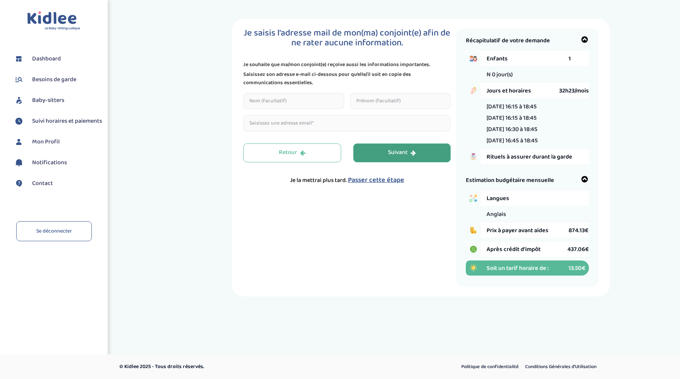
click at [382, 159] on button "Suivant" at bounding box center [402, 152] width 98 height 19
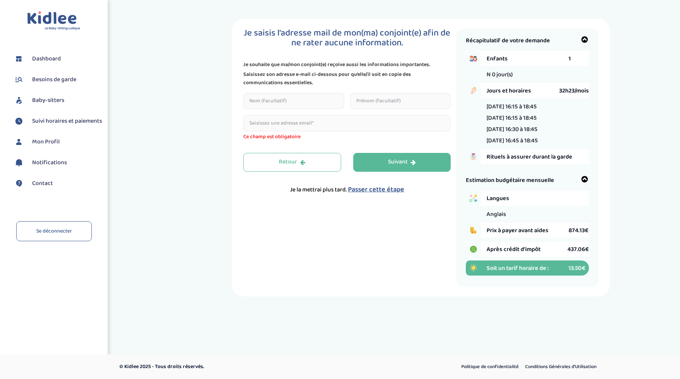
click at [379, 190] on span "Passer cette étape" at bounding box center [376, 189] width 56 height 11
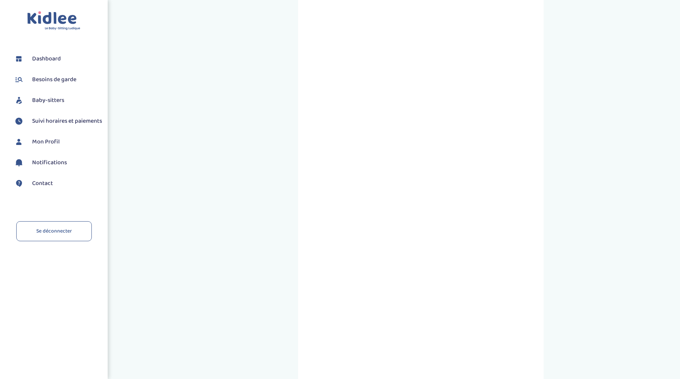
scroll to position [50, 0]
click at [301, 208] on div "Prenez RDV avec KIDLEE Type de garde Garde ludique Des jeux en plein air, des a…" at bounding box center [420, 221] width 245 height 504
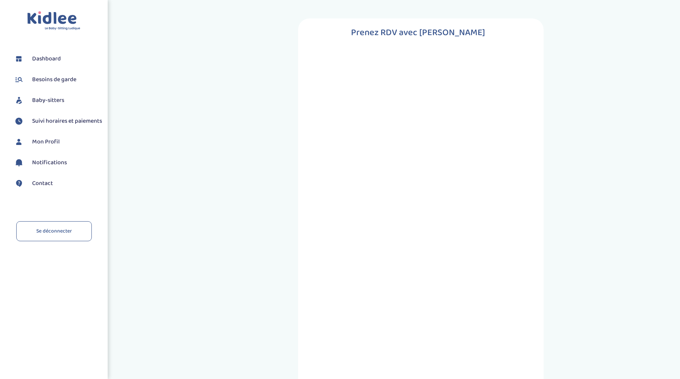
scroll to position [182, 0]
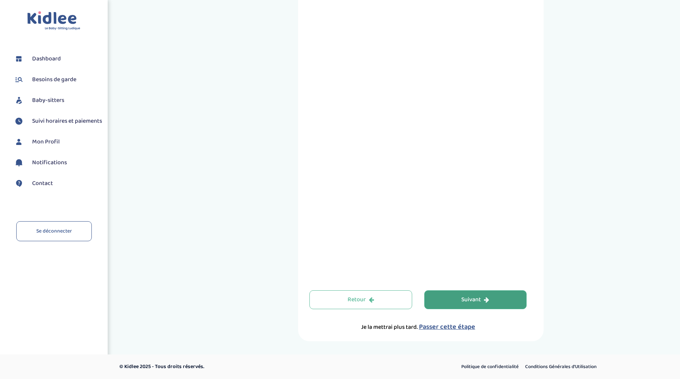
click at [493, 308] on button "Suivant" at bounding box center [475, 299] width 103 height 19
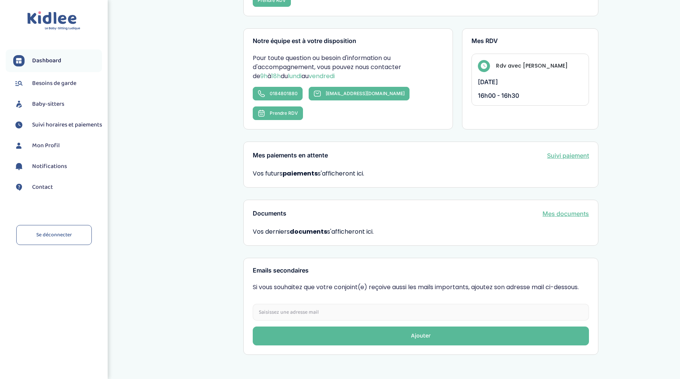
scroll to position [193, 0]
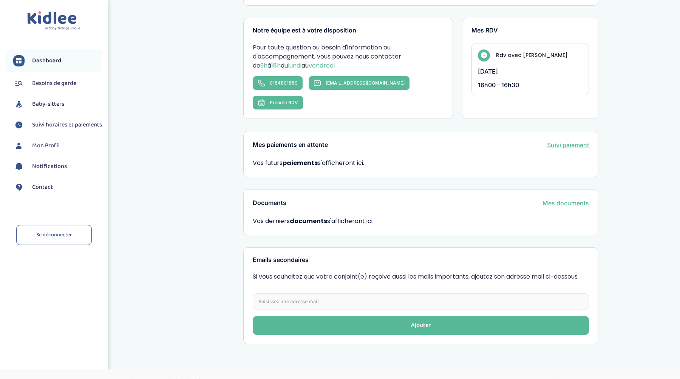
click at [44, 103] on span "Baby-sitters" at bounding box center [48, 104] width 32 height 9
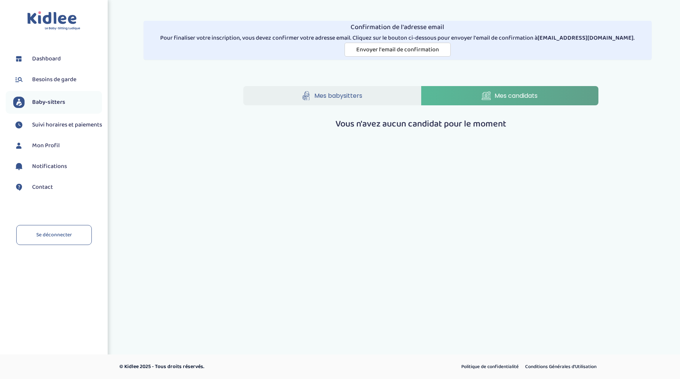
click at [315, 97] on span "Mes babysitters" at bounding box center [338, 95] width 48 height 9
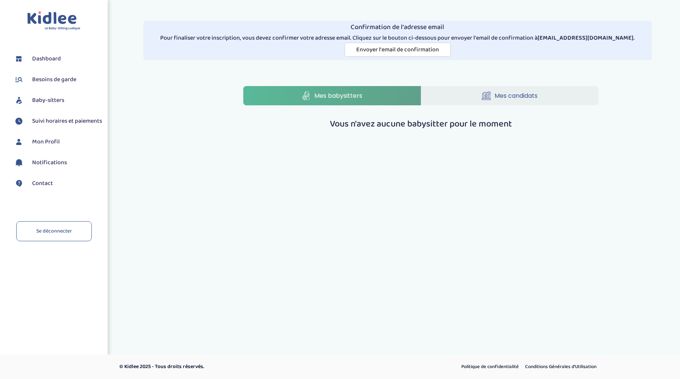
click at [72, 82] on span "Besoins de garde" at bounding box center [54, 79] width 44 height 9
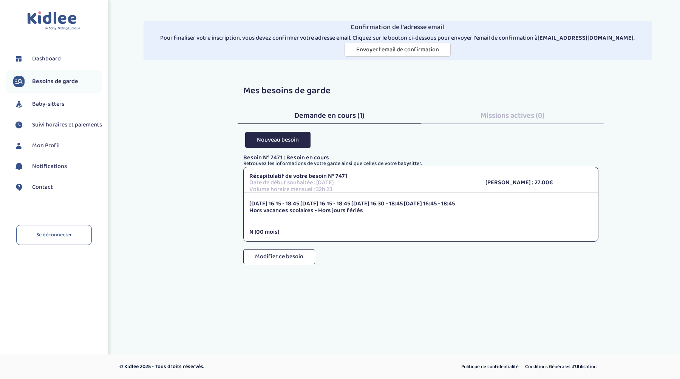
click at [61, 129] on span "Suivi horaires et paiements" at bounding box center [67, 124] width 70 height 9
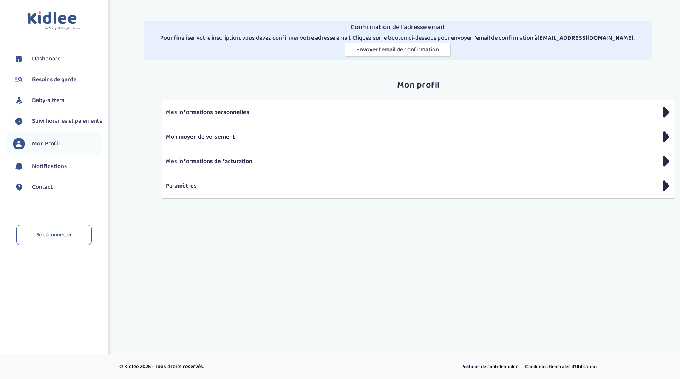
click at [62, 169] on span "Notifications" at bounding box center [49, 166] width 35 height 9
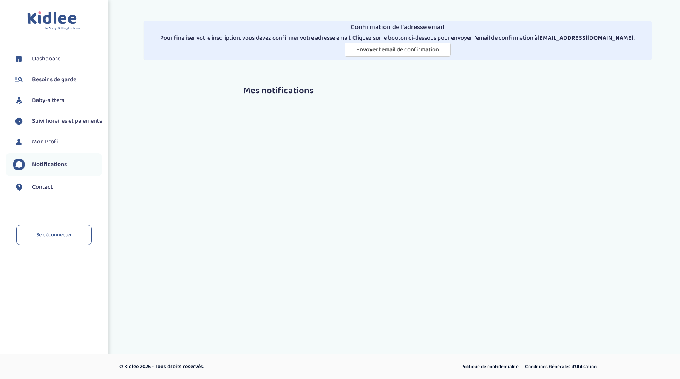
click at [57, 56] on span "Dashboard" at bounding box center [46, 58] width 29 height 9
